Goal: Transaction & Acquisition: Subscribe to service/newsletter

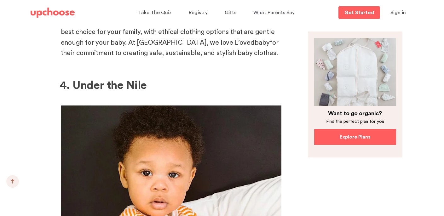
scroll to position [2093, 0]
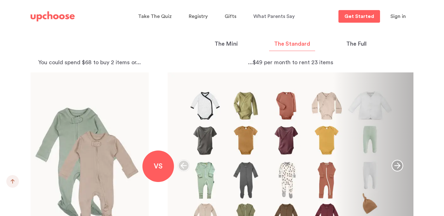
scroll to position [677, 0]
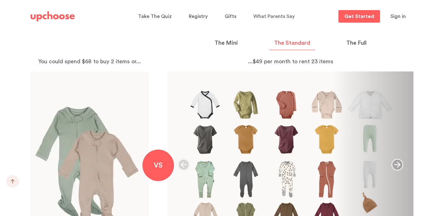
click at [218, 42] on p "The Mini" at bounding box center [226, 43] width 23 height 9
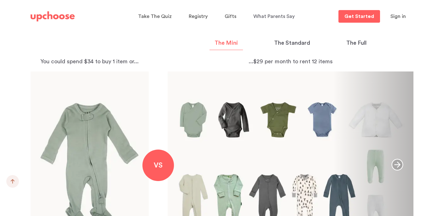
click at [349, 44] on p "The Full" at bounding box center [356, 43] width 20 height 9
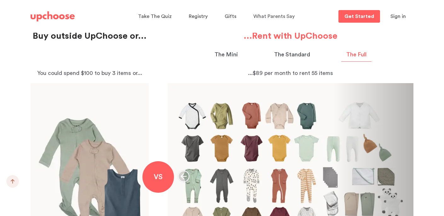
scroll to position [664, 0]
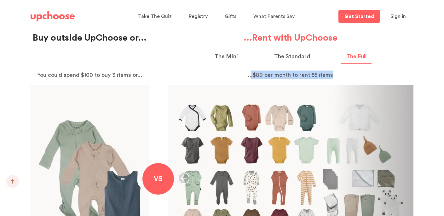
drag, startPoint x: 334, startPoint y: 75, endPoint x: 252, endPoint y: 76, distance: 82.0
click at [252, 76] on p "...$89 per month to rent 55 items" at bounding box center [291, 75] width 246 height 9
click at [354, 72] on p "...$89 per month to rent 55 items" at bounding box center [291, 75] width 246 height 9
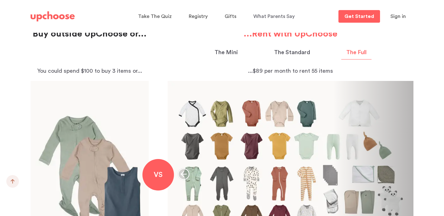
scroll to position [672, 0]
